Goal: Obtain resource: Obtain resource

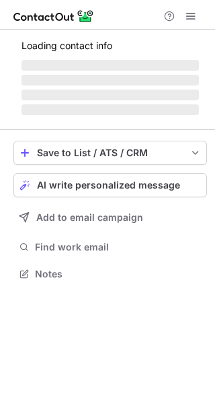
scroll to position [273, 215]
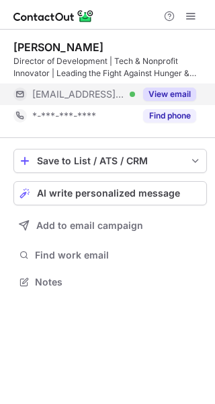
click at [185, 89] on button "View email" at bounding box center [169, 94] width 53 height 13
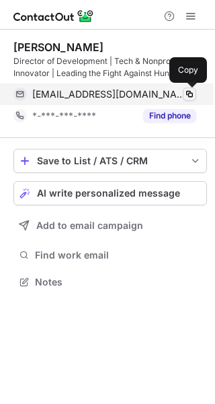
click at [193, 95] on span at bounding box center [189, 94] width 11 height 11
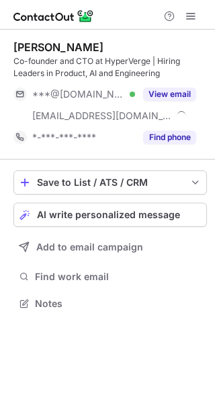
scroll to position [294, 215]
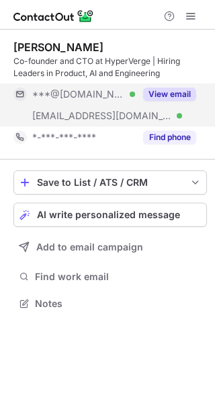
click at [170, 91] on button "View email" at bounding box center [169, 94] width 53 height 13
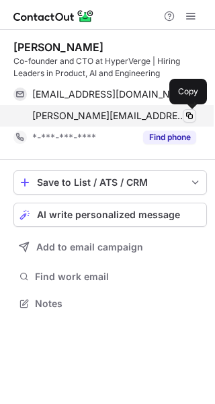
click at [190, 113] on span at bounding box center [189, 115] width 11 height 11
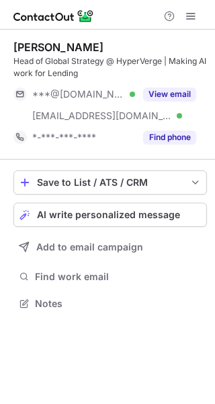
scroll to position [294, 215]
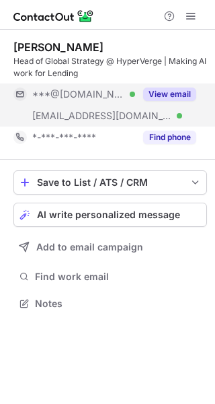
click at [182, 98] on button "View email" at bounding box center [169, 94] width 53 height 13
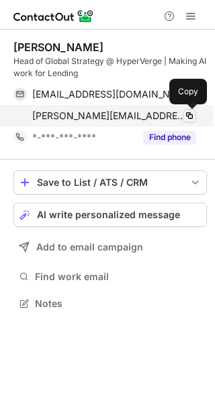
click at [188, 118] on span at bounding box center [189, 115] width 11 height 11
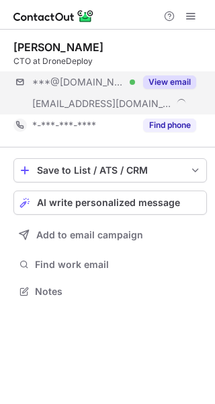
scroll to position [282, 215]
click at [180, 85] on button "View email" at bounding box center [169, 81] width 53 height 13
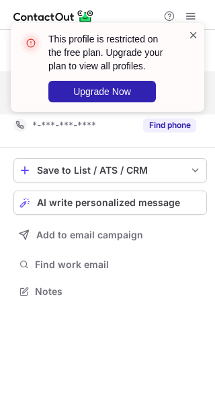
click at [193, 35] on span at bounding box center [193, 34] width 11 height 13
